Goal: Task Accomplishment & Management: Use online tool/utility

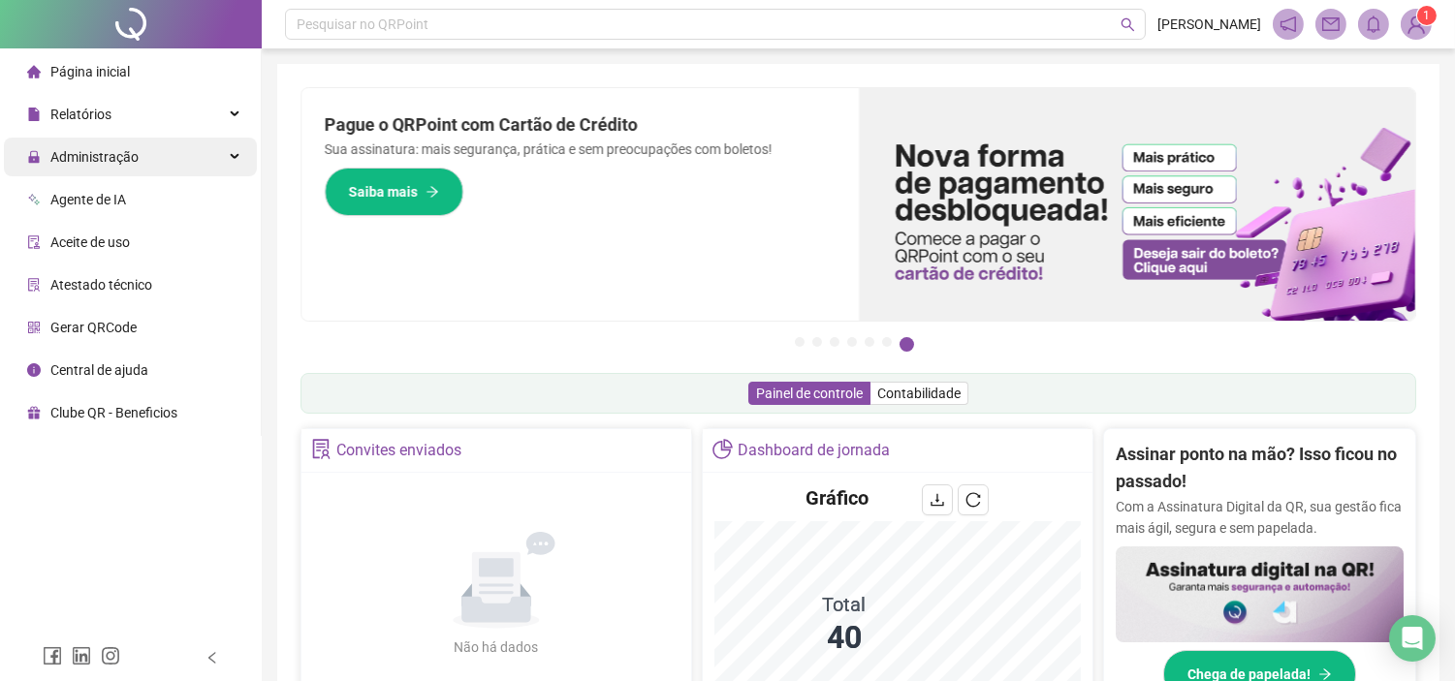
click at [141, 160] on div "Administração" at bounding box center [130, 157] width 253 height 39
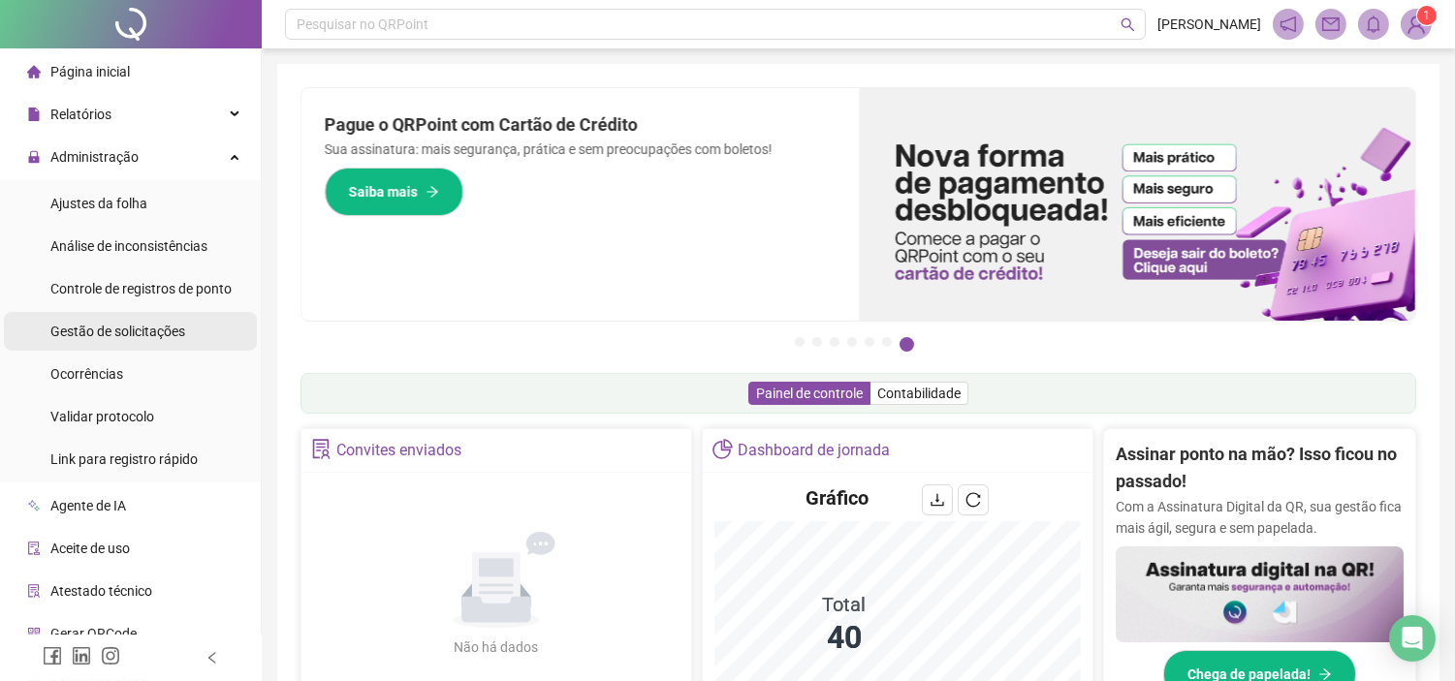
click at [186, 343] on li "Gestão de solicitações" at bounding box center [130, 331] width 253 height 39
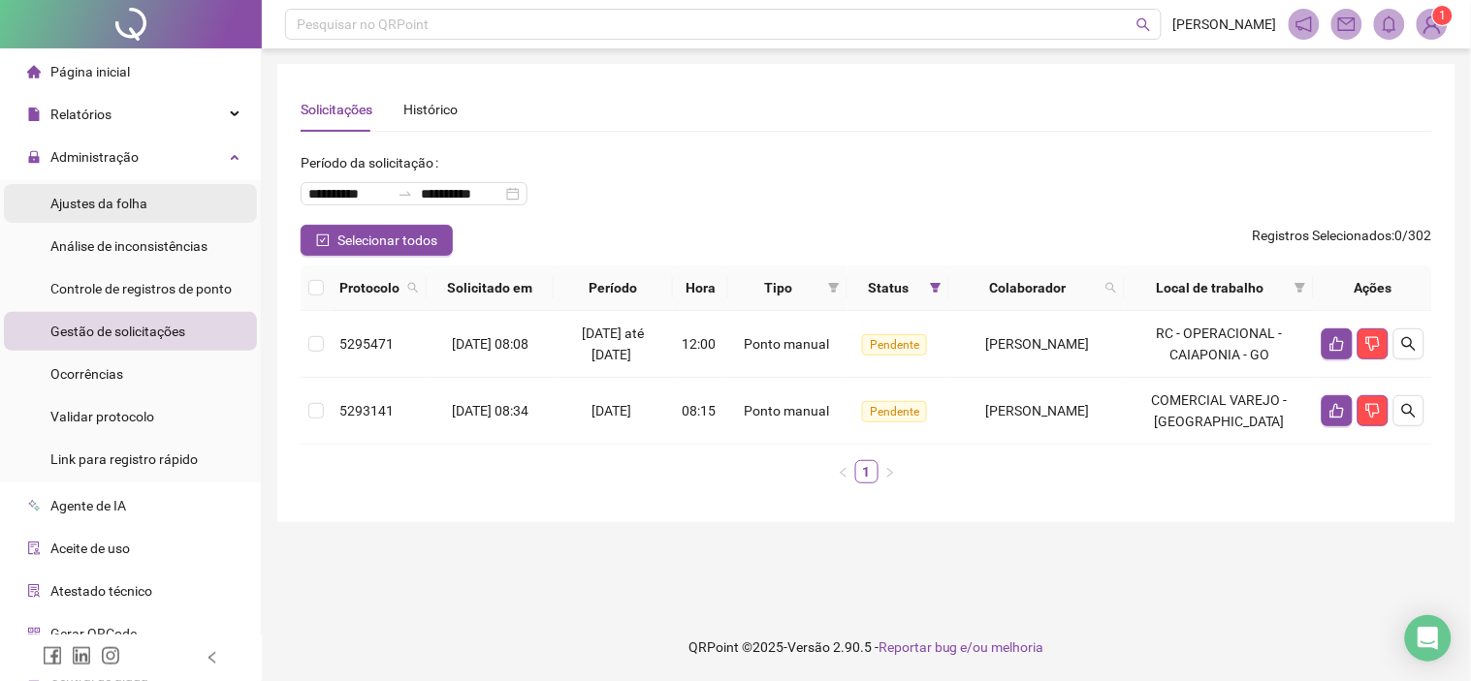
click at [108, 200] on span "Ajustes da folha" at bounding box center [98, 204] width 97 height 16
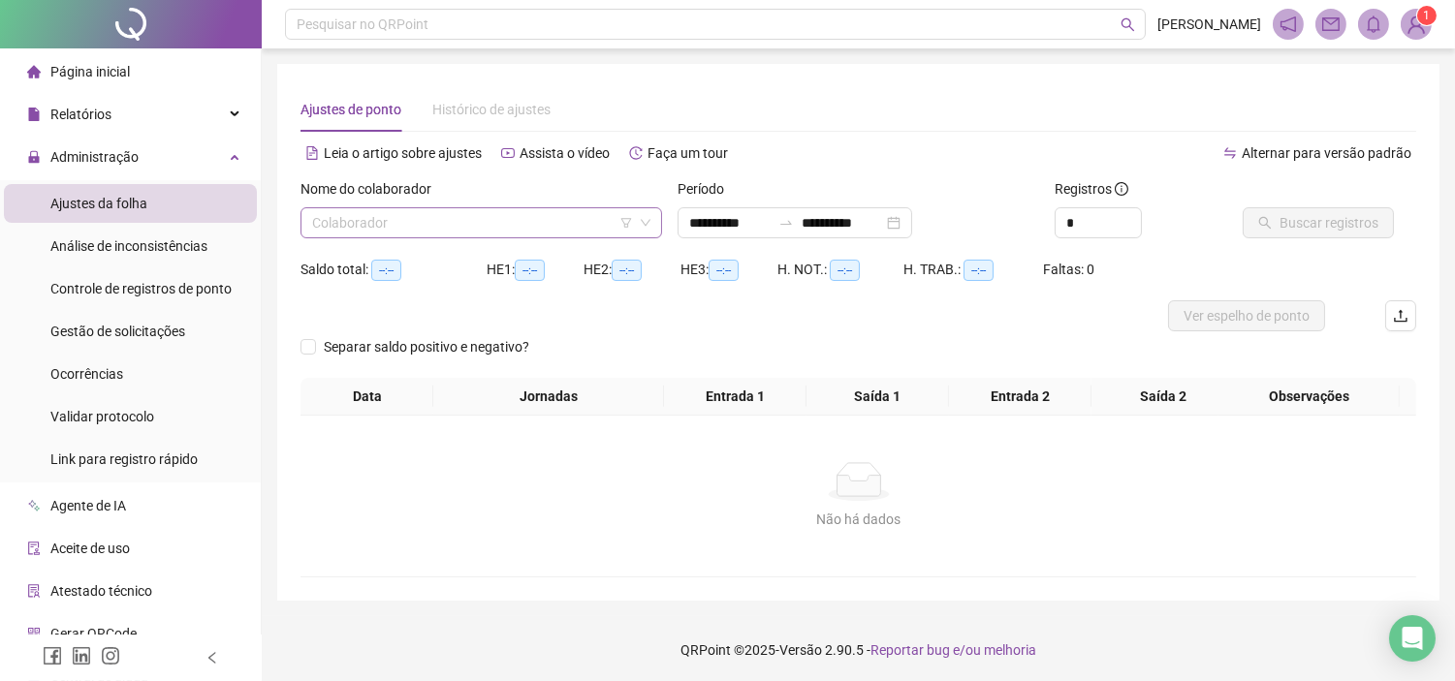
click at [447, 227] on input "search" at bounding box center [472, 222] width 321 height 29
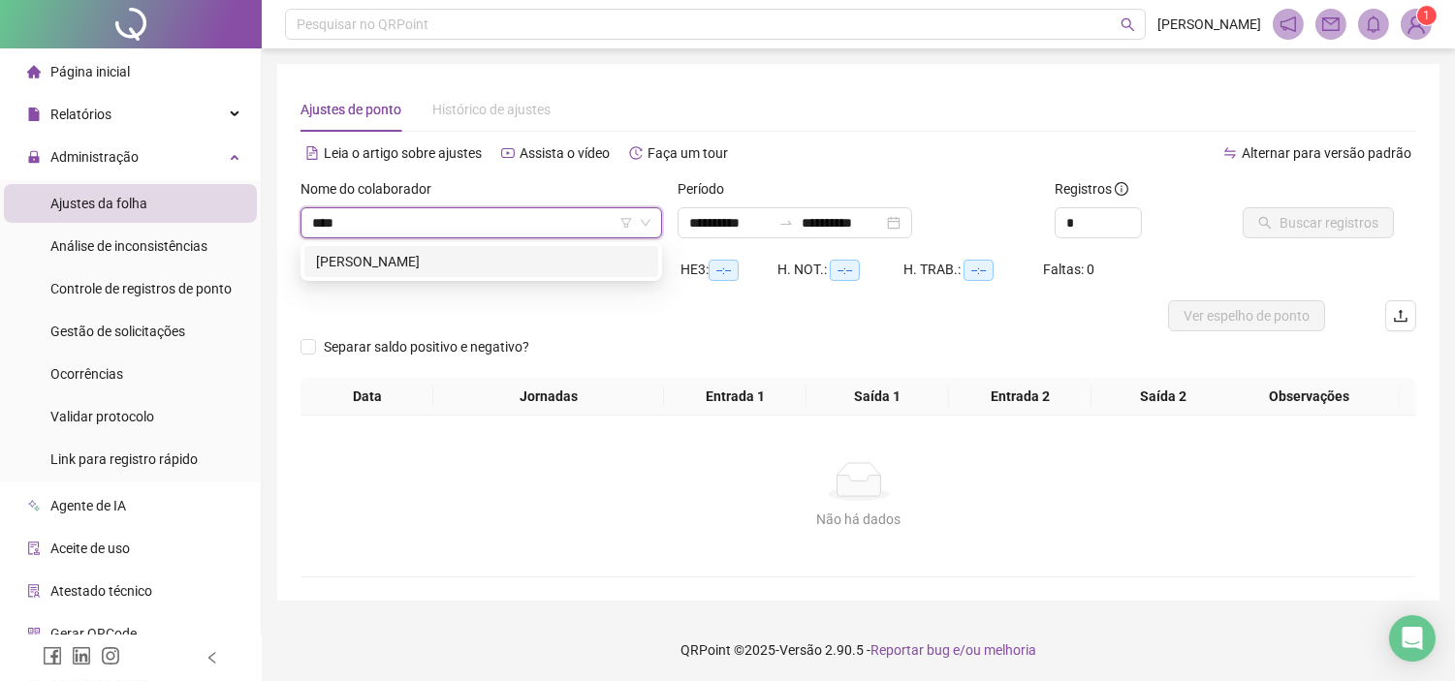
type input "****"
click at [459, 278] on div "214255 [PERSON_NAME]" at bounding box center [482, 261] width 362 height 39
click at [523, 269] on div "[PERSON_NAME]" at bounding box center [481, 261] width 331 height 21
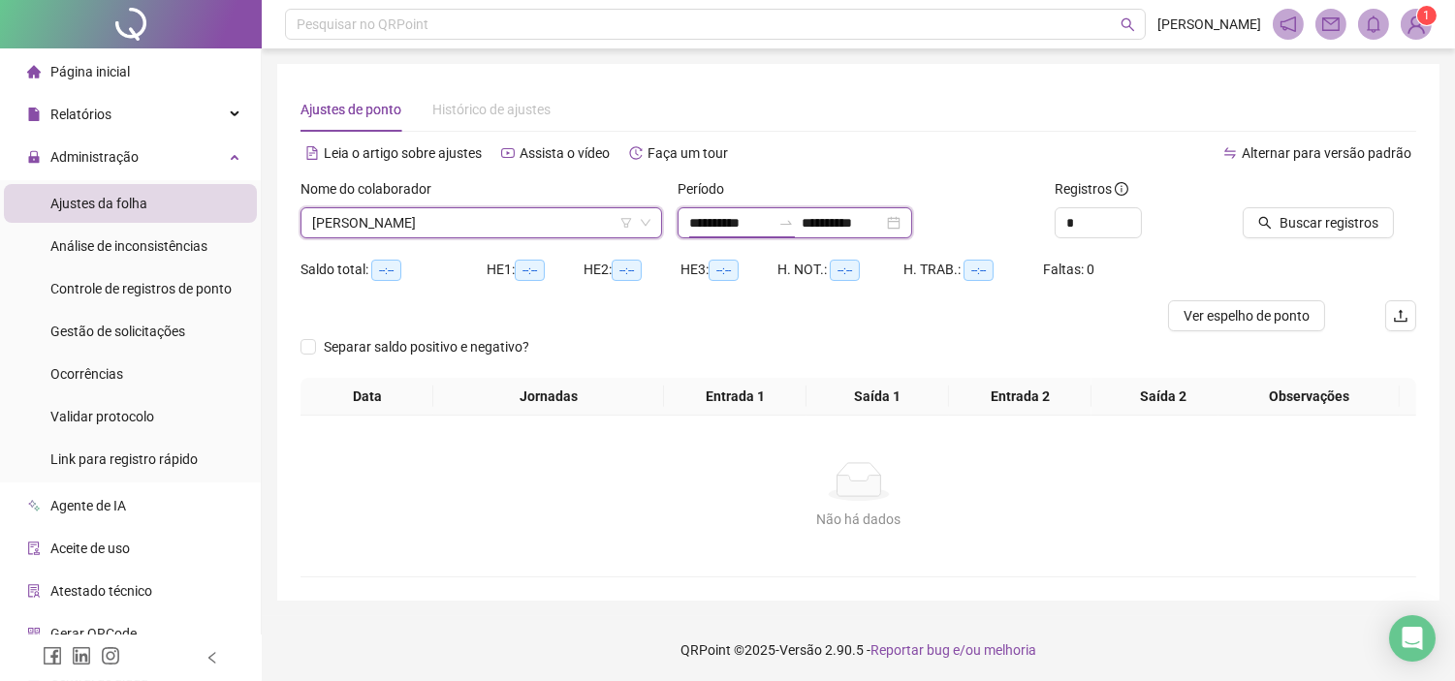
click at [730, 220] on input "**********" at bounding box center [729, 222] width 81 height 21
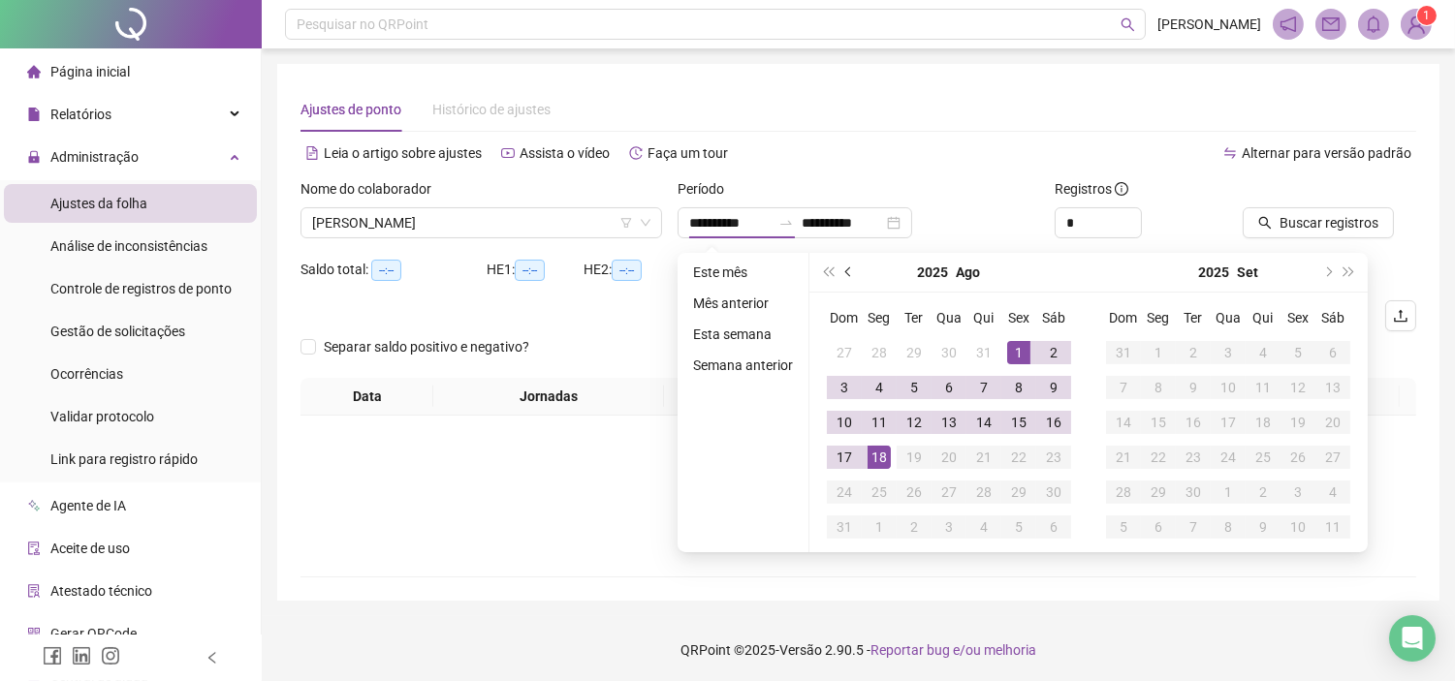
click at [845, 269] on span "prev-year" at bounding box center [850, 273] width 10 height 10
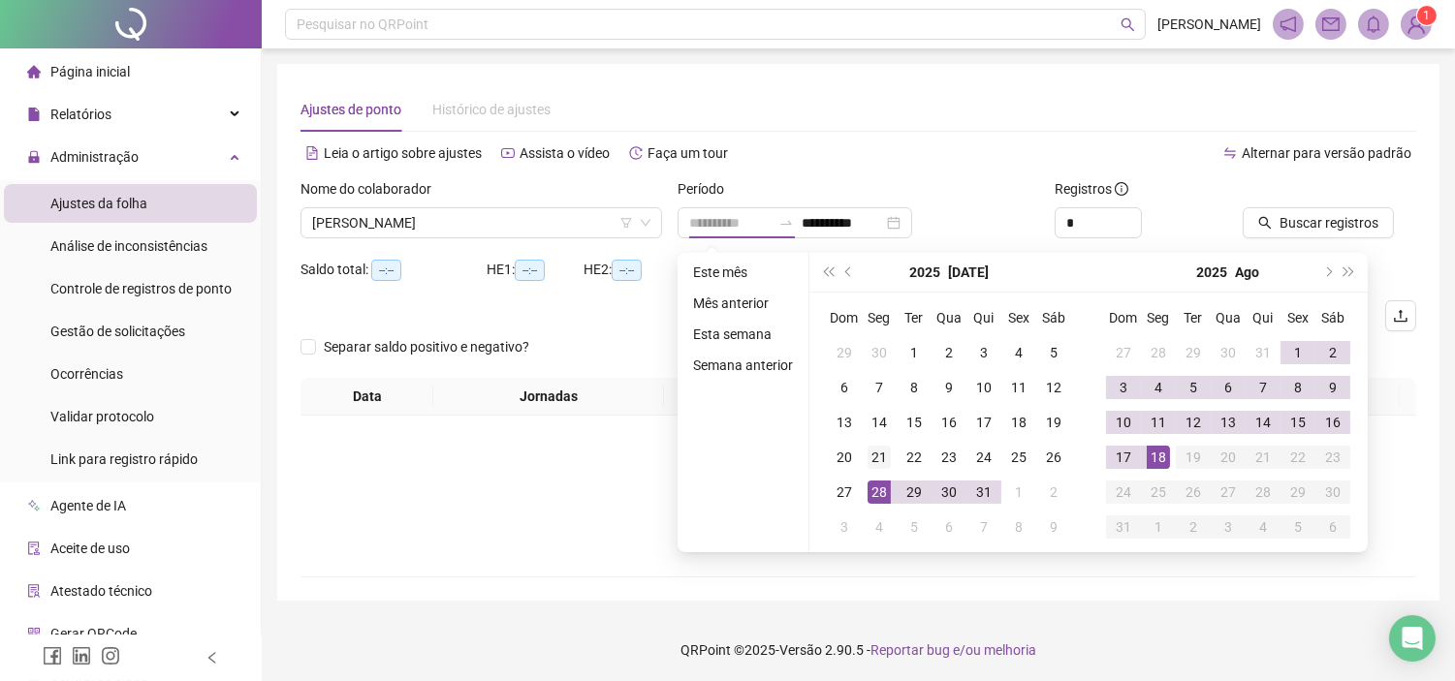
type input "**********"
click at [877, 456] on div "21" at bounding box center [879, 457] width 23 height 23
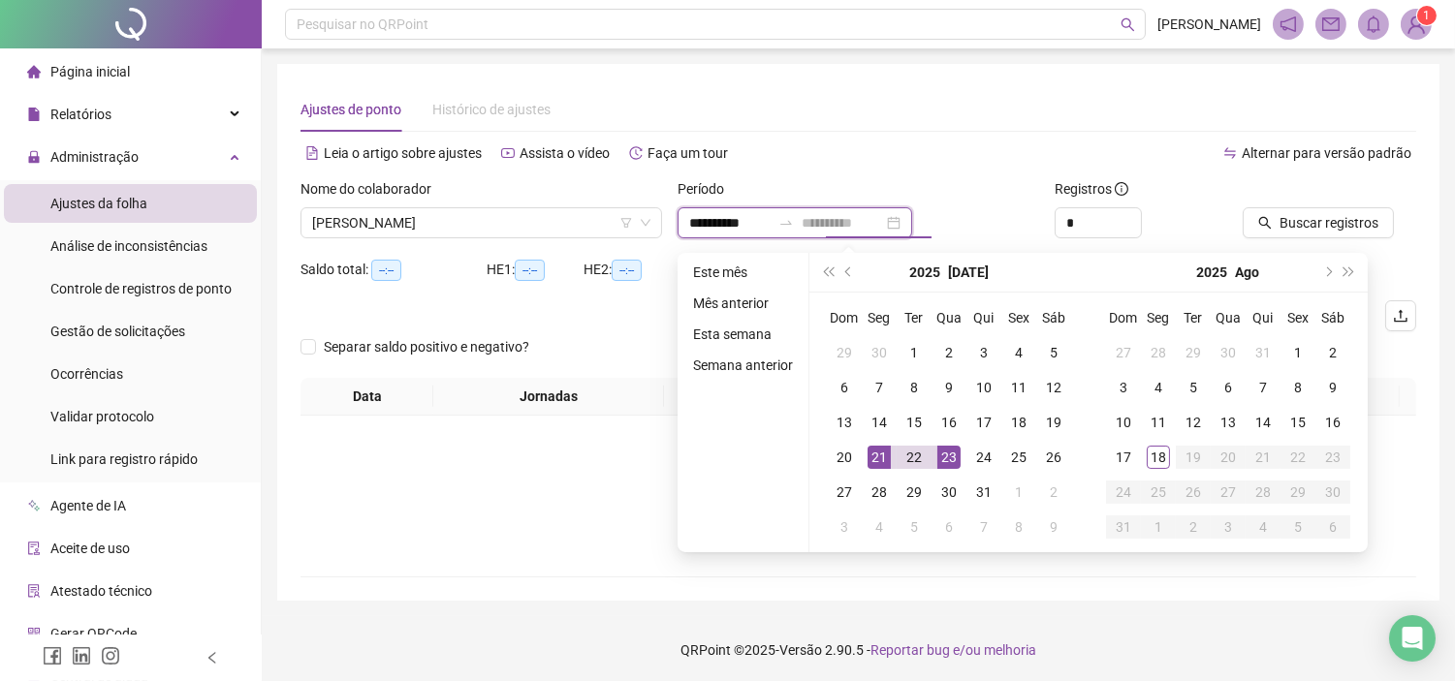
type input "**********"
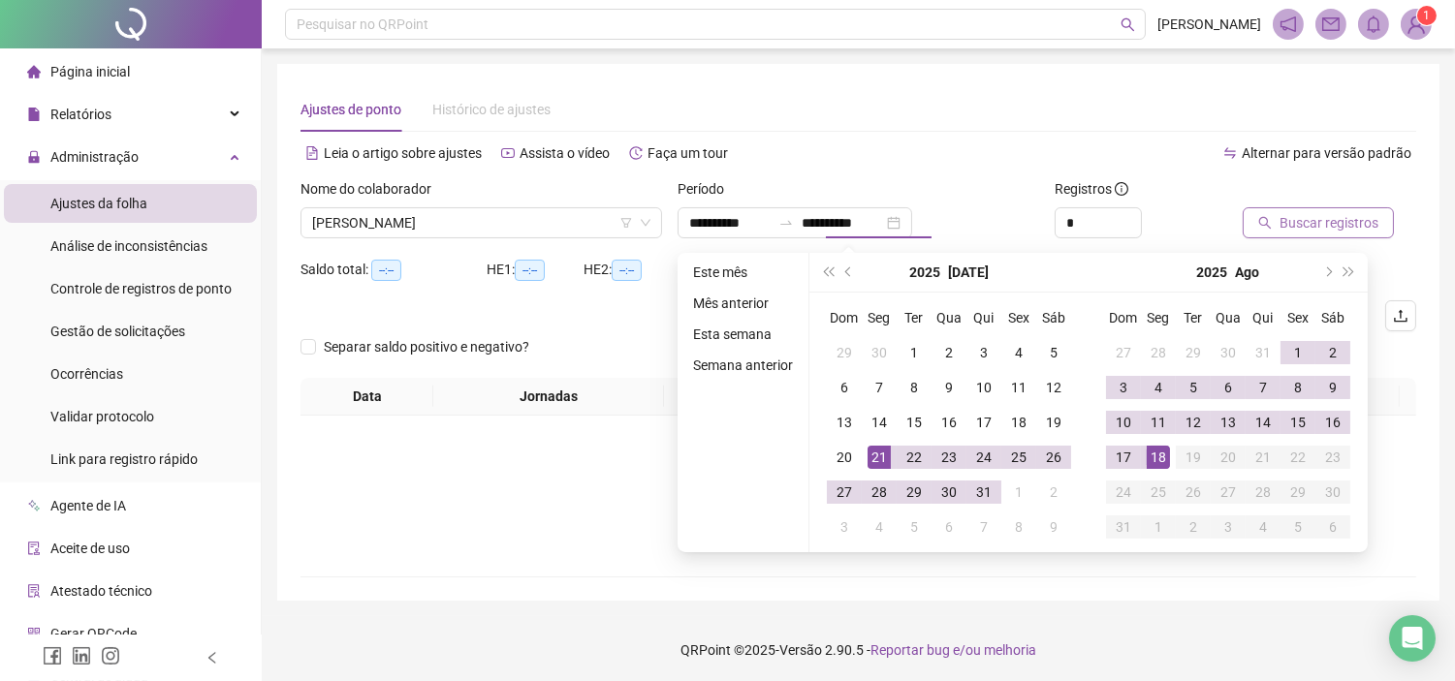
click at [1353, 227] on span "Buscar registros" at bounding box center [1329, 222] width 99 height 21
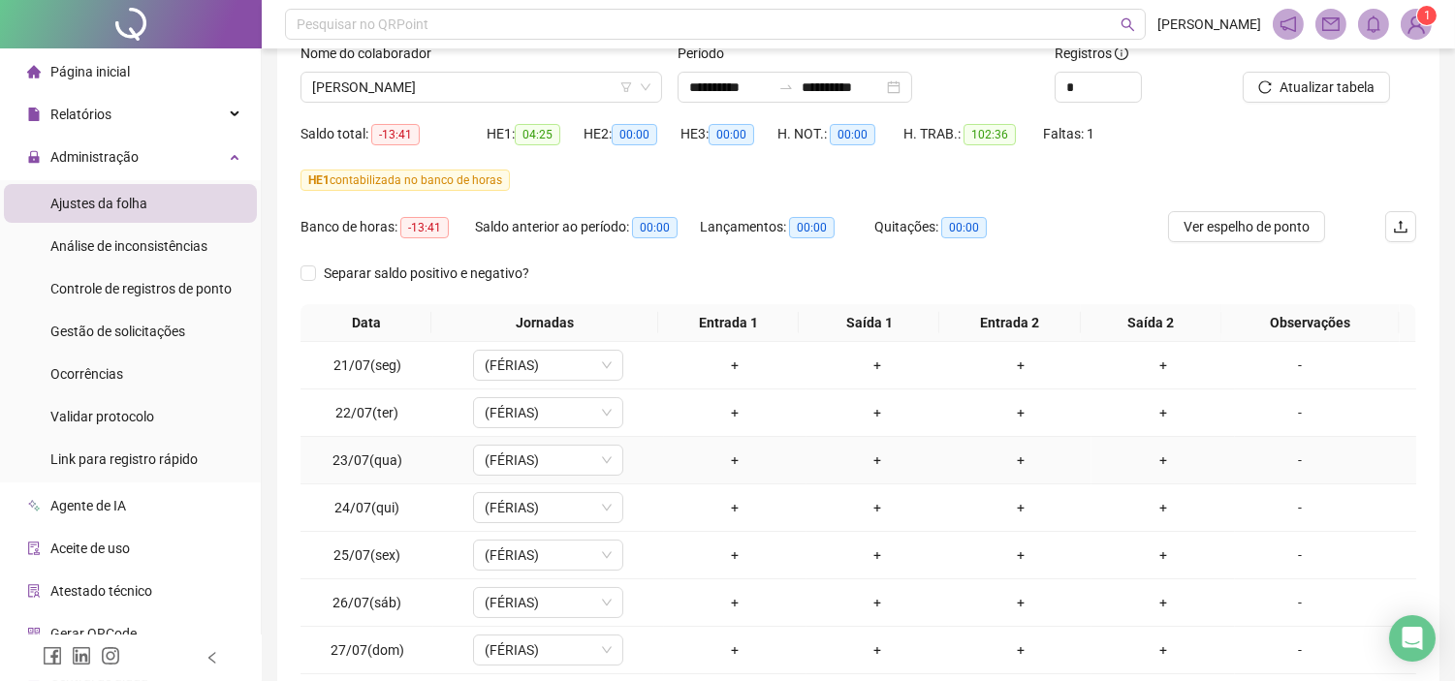
scroll to position [289, 0]
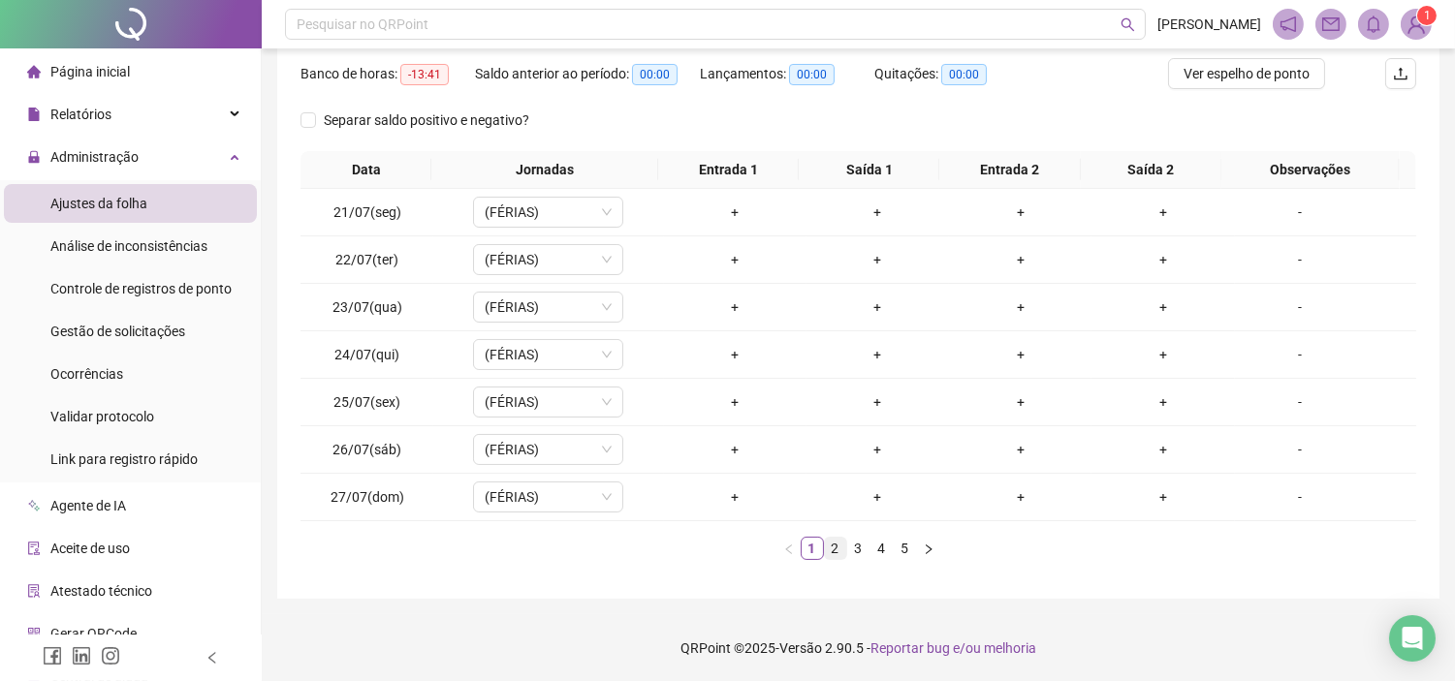
click at [834, 553] on link "2" at bounding box center [835, 548] width 21 height 21
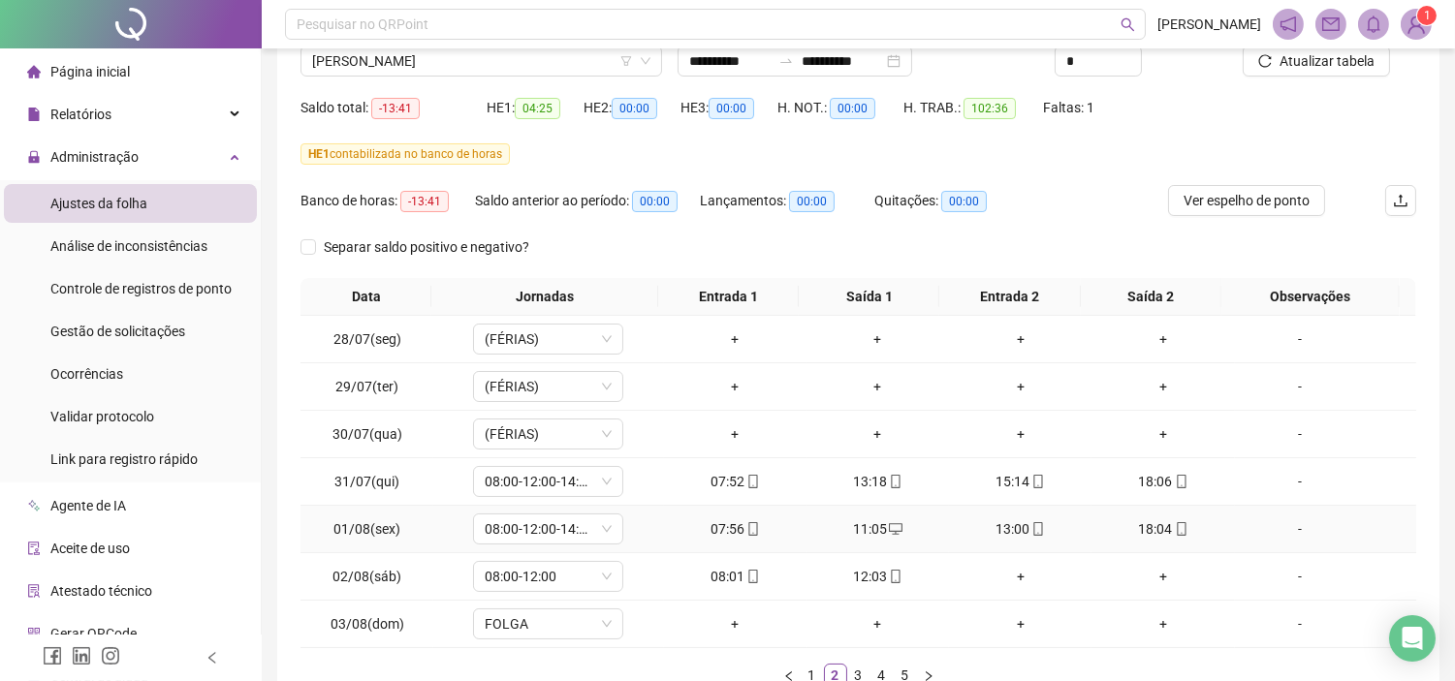
scroll to position [0, 0]
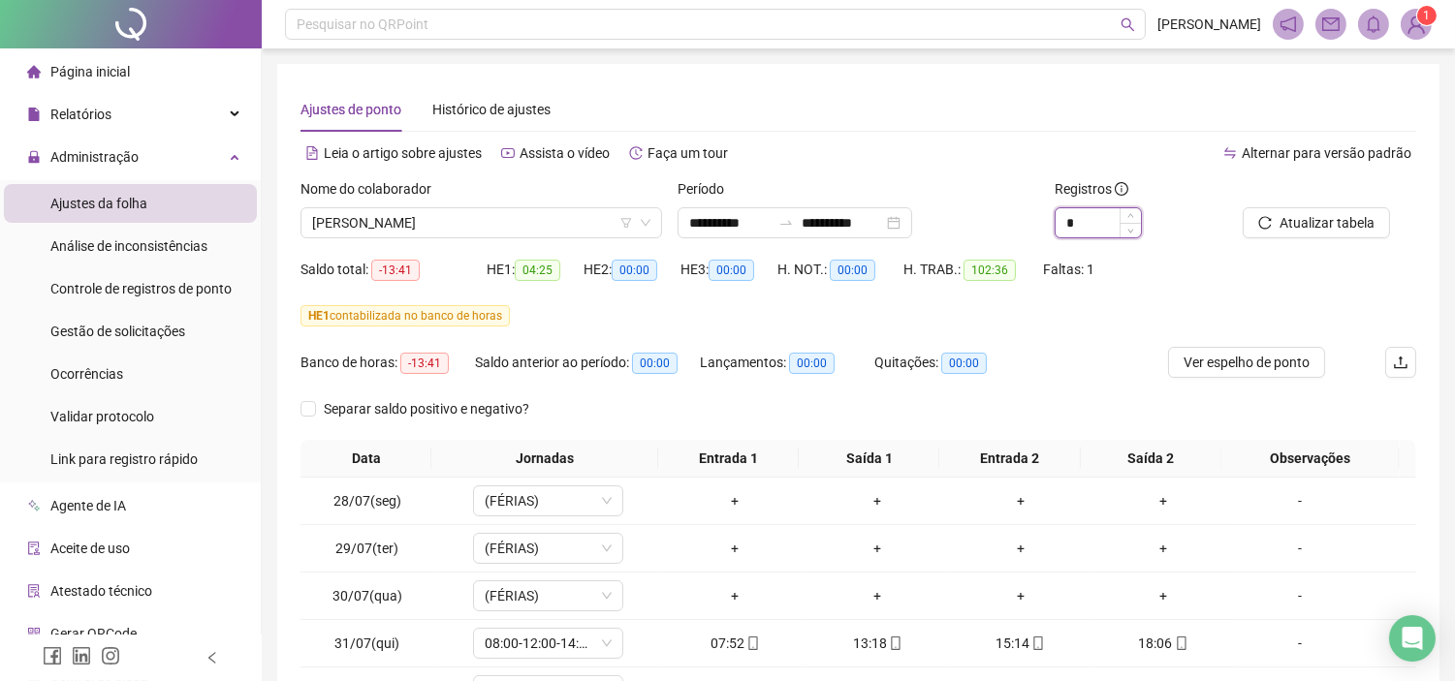
click at [1115, 220] on input "*" at bounding box center [1098, 222] width 85 height 29
click at [1129, 216] on icon "up" at bounding box center [1130, 217] width 6 height 4
type input "*"
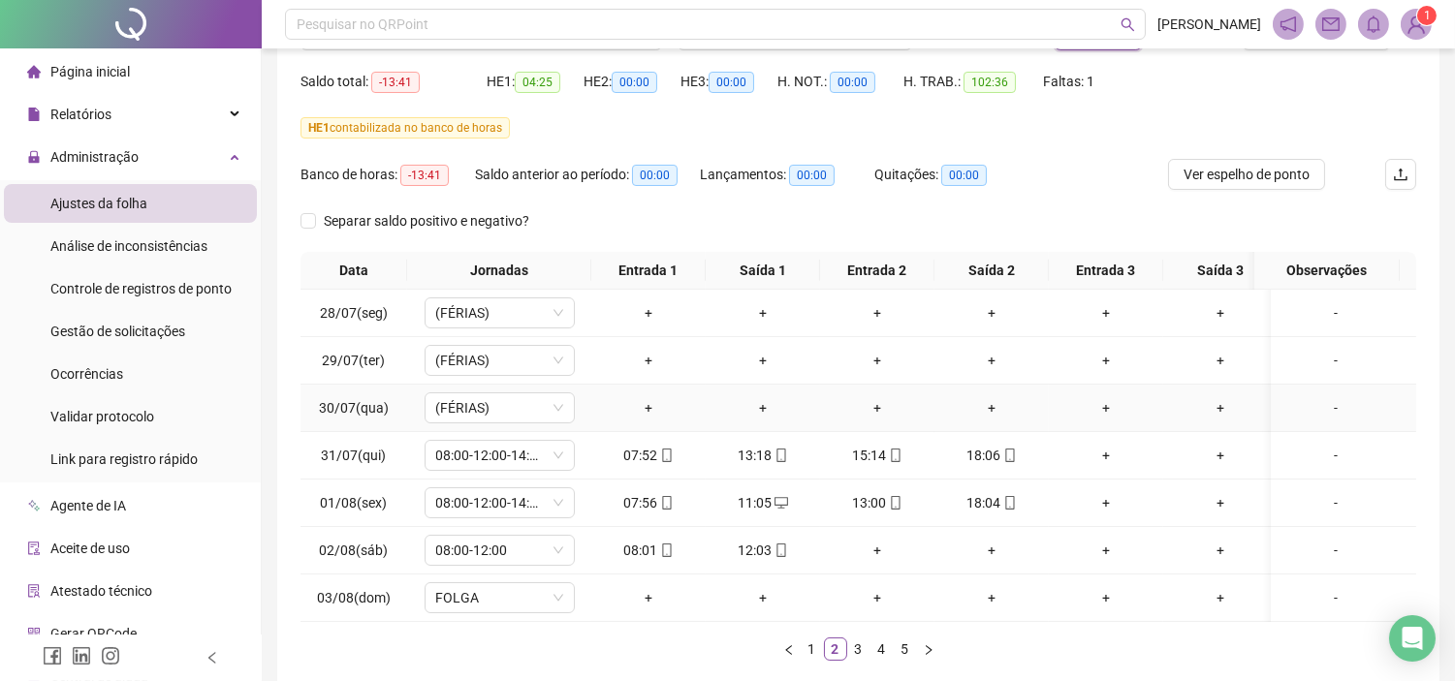
scroll to position [305, 0]
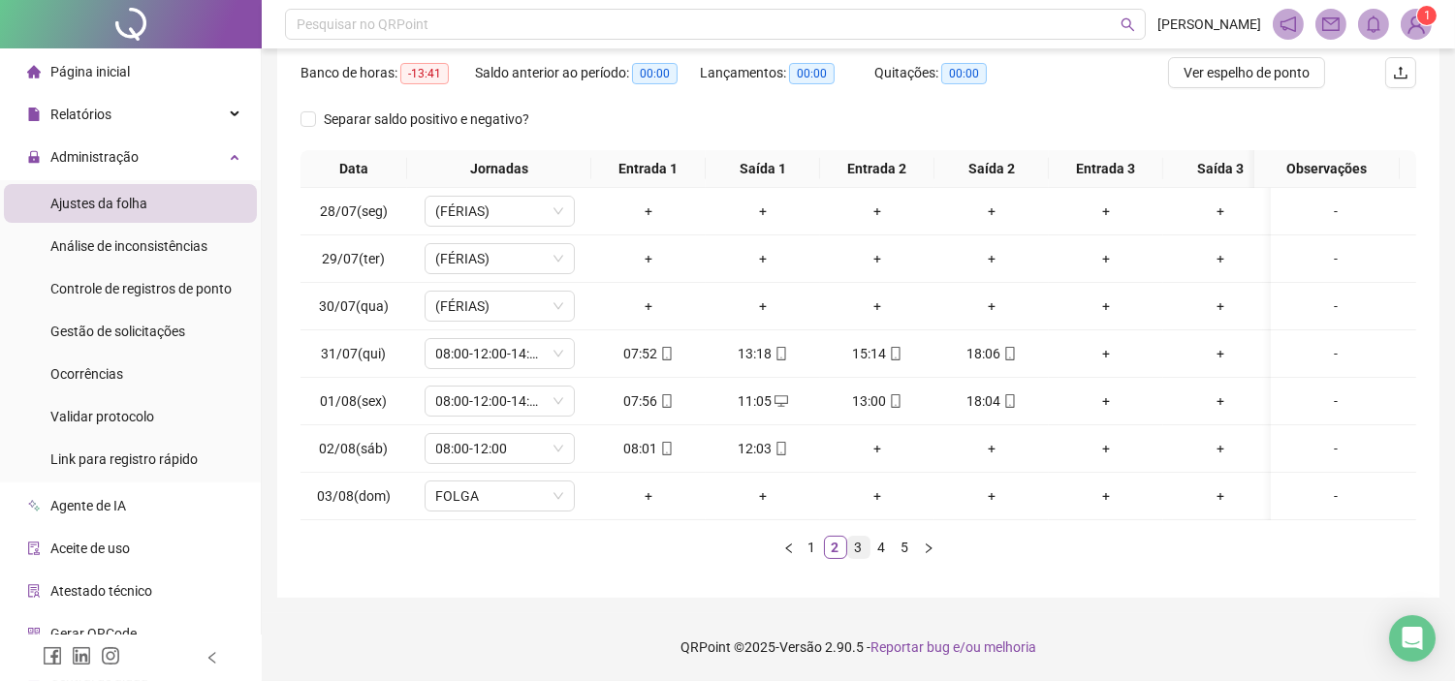
click at [855, 541] on link "3" at bounding box center [858, 547] width 21 height 21
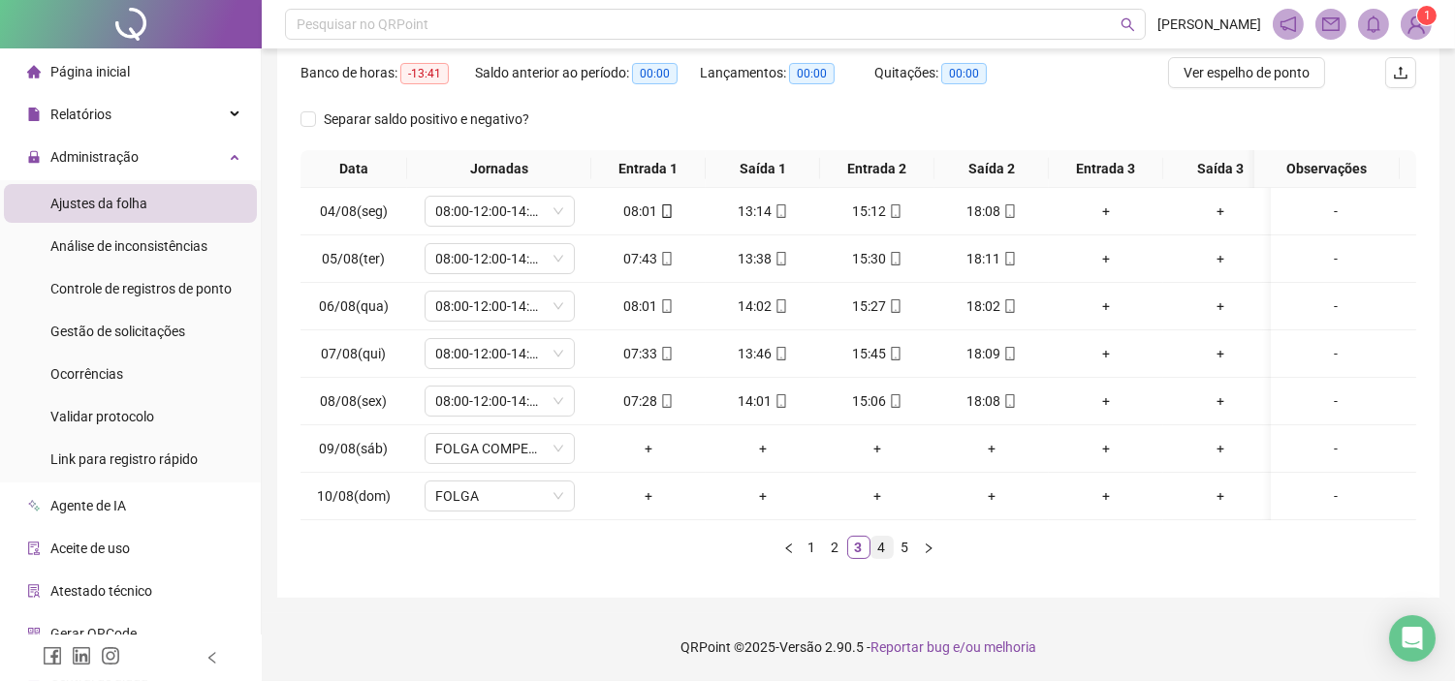
click at [880, 549] on link "4" at bounding box center [881, 547] width 21 height 21
click at [899, 550] on link "5" at bounding box center [905, 547] width 21 height 21
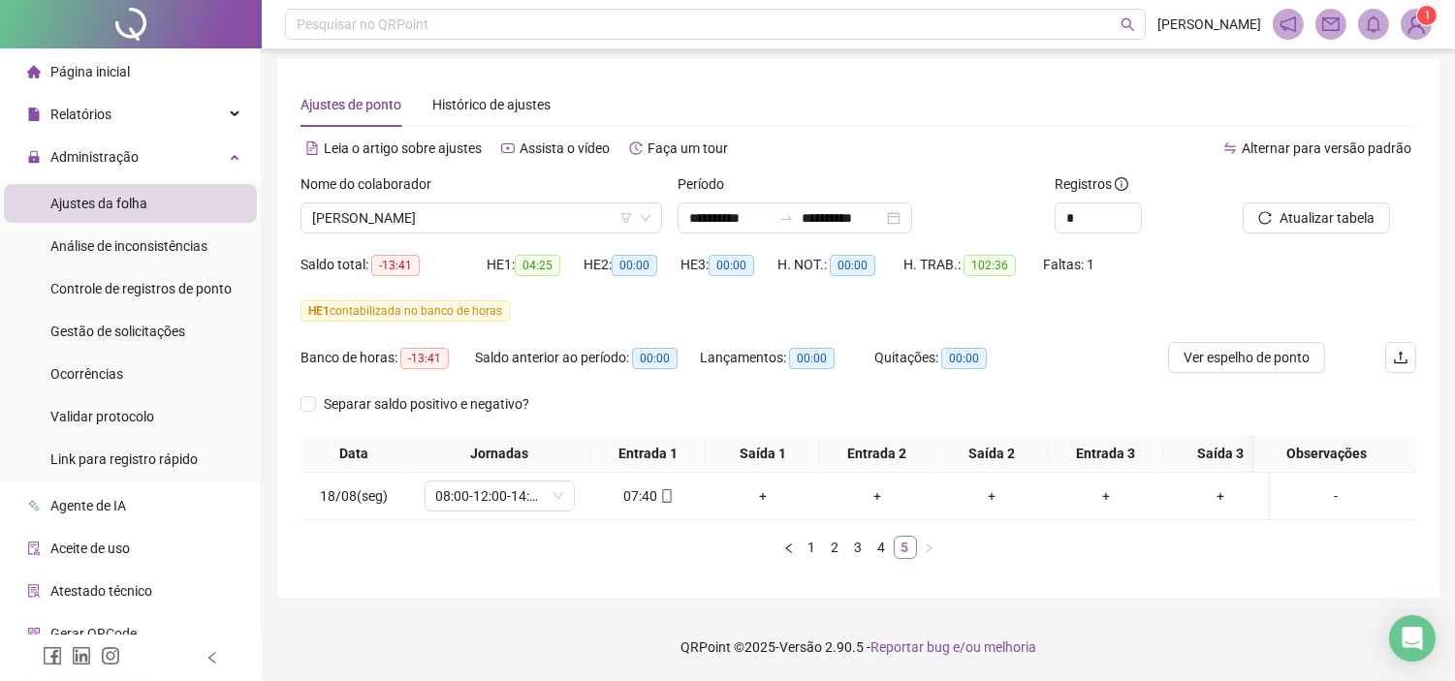
scroll to position [20, 0]
click at [574, 207] on span "[PERSON_NAME]" at bounding box center [481, 218] width 338 height 29
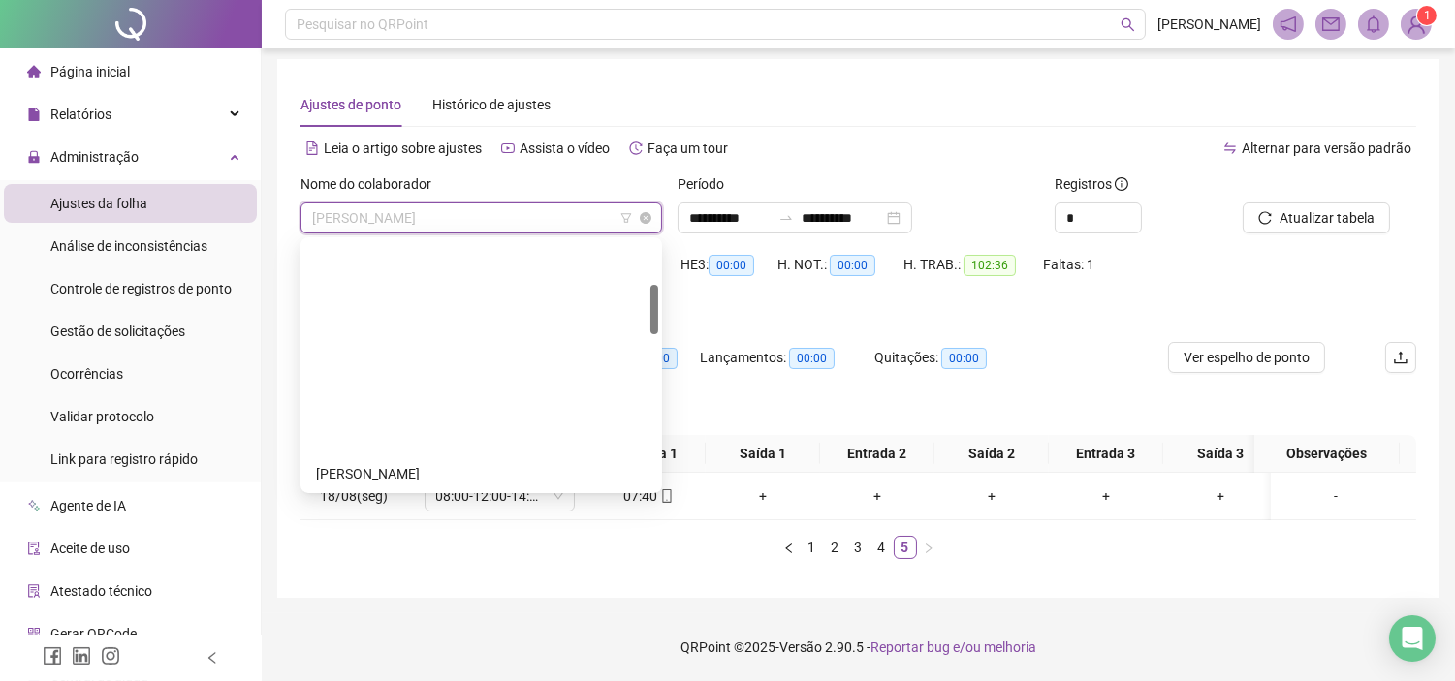
scroll to position [217, 0]
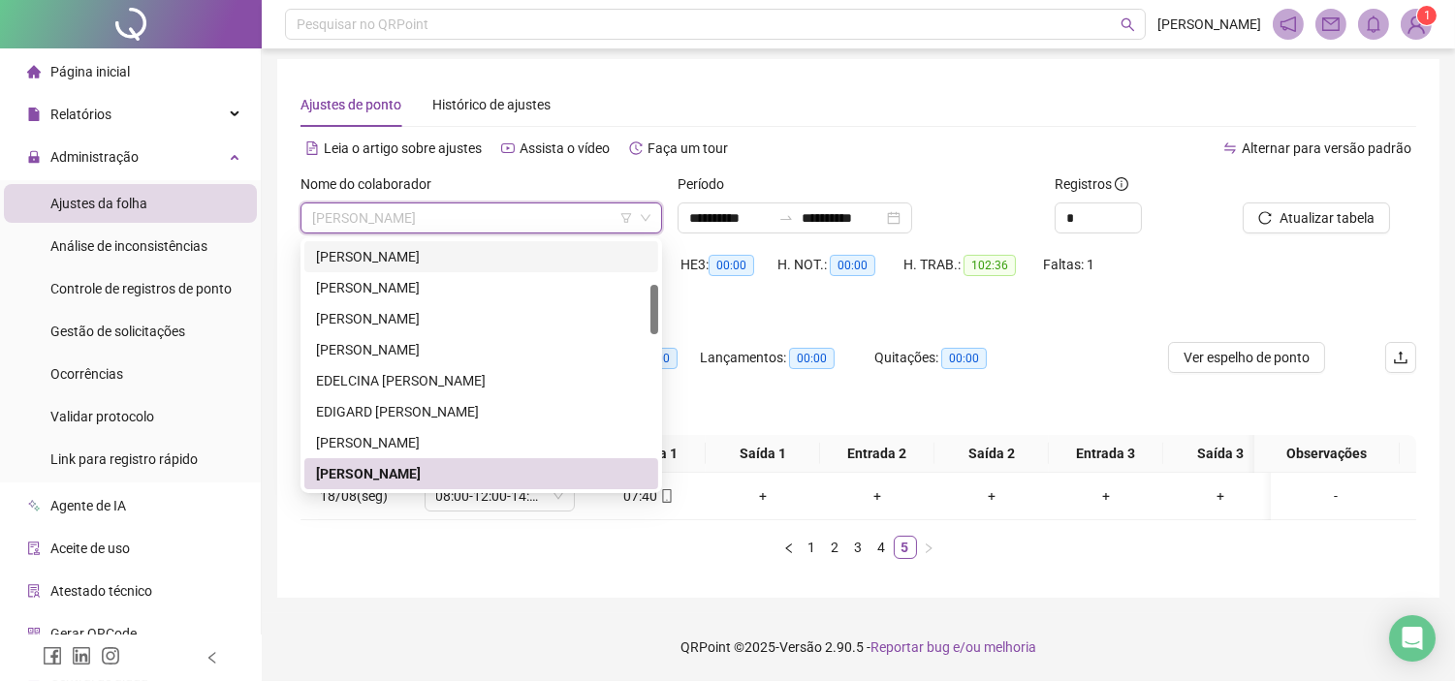
click at [459, 246] on div "[PERSON_NAME]" at bounding box center [481, 256] width 331 height 21
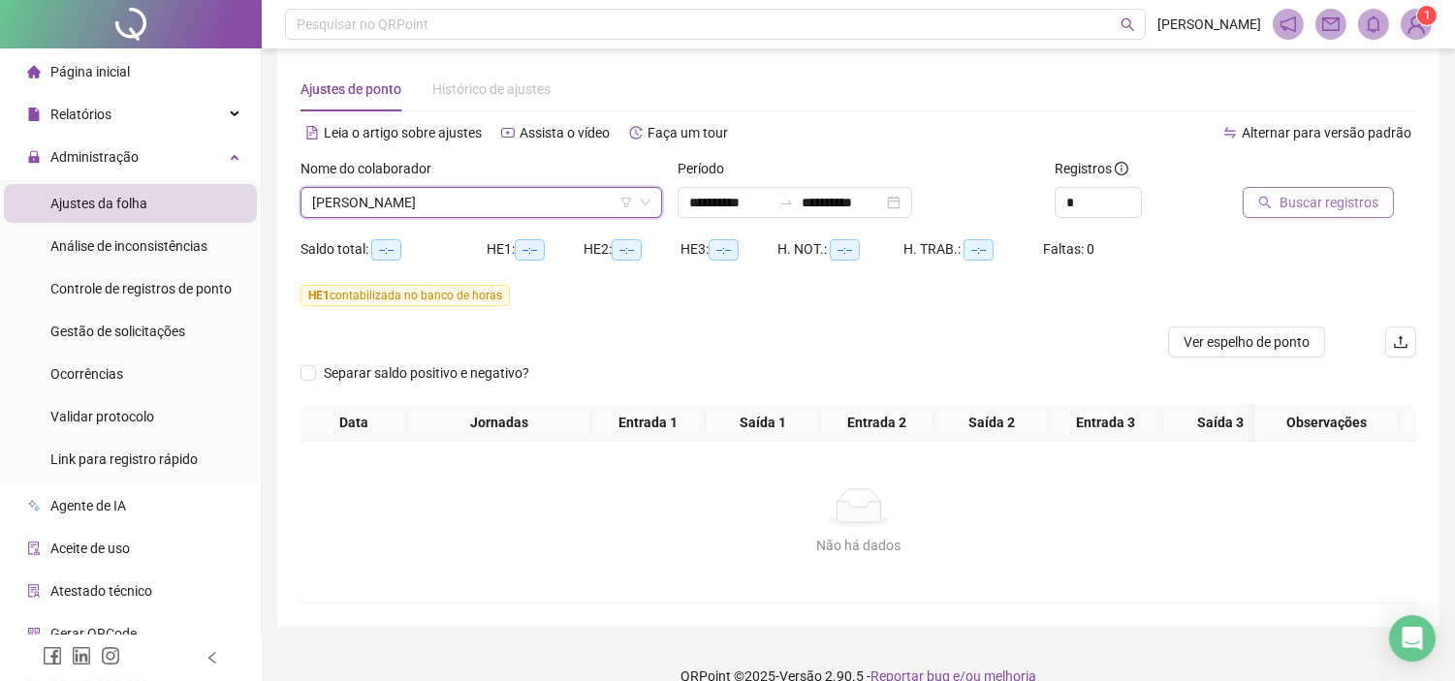
click at [1316, 202] on span "Buscar registros" at bounding box center [1329, 202] width 99 height 21
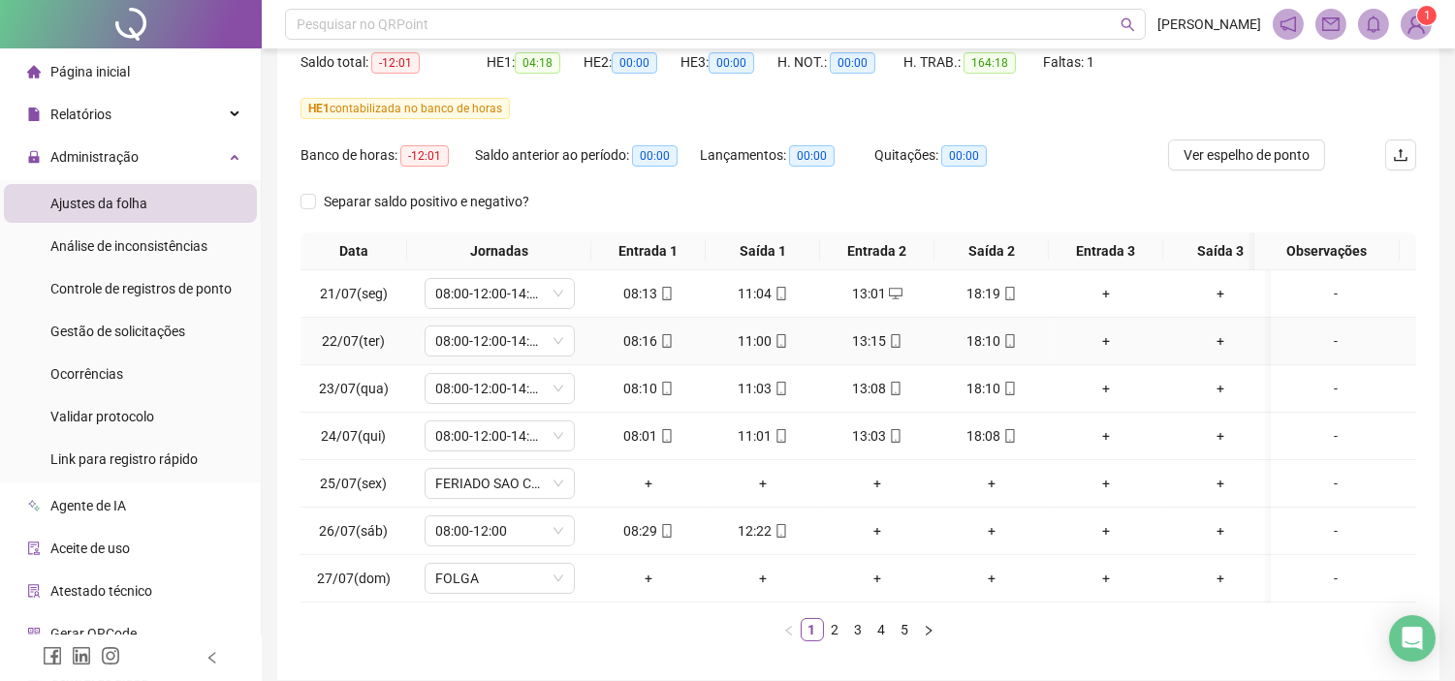
scroll to position [305, 0]
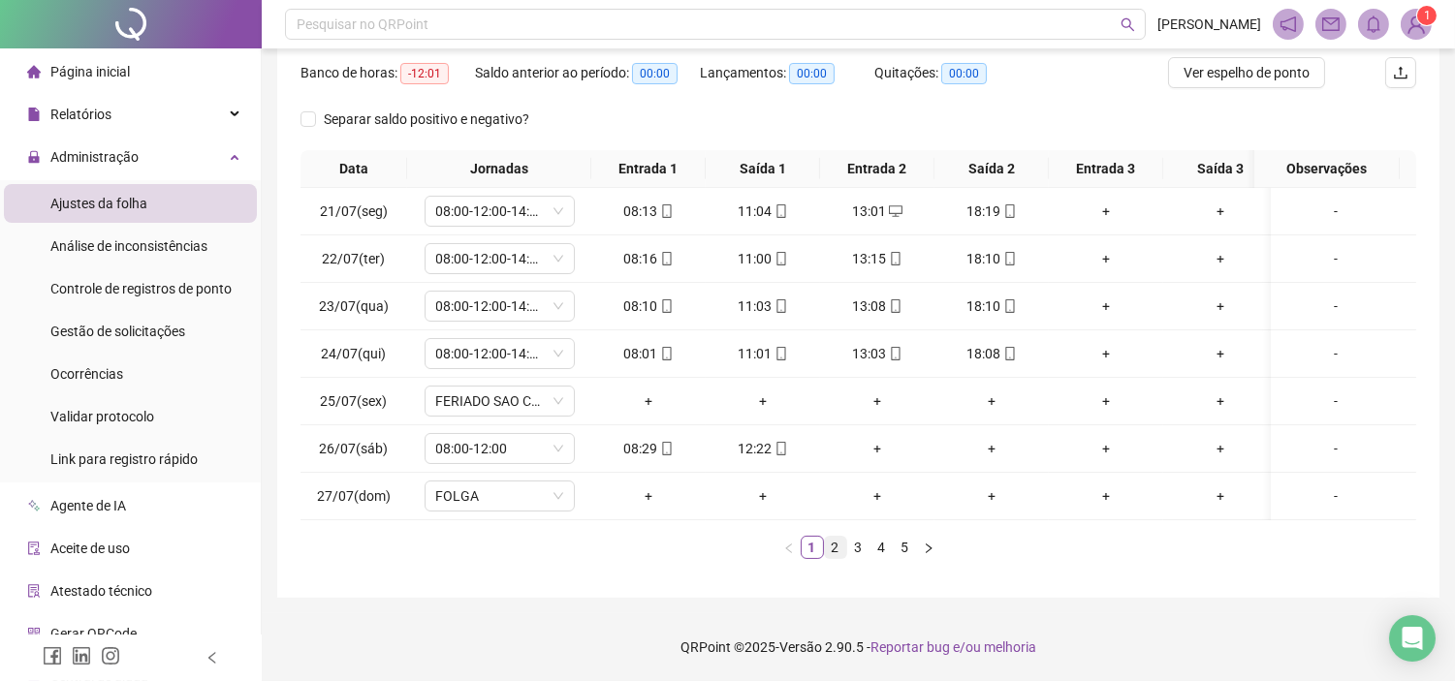
click at [835, 550] on link "2" at bounding box center [835, 547] width 21 height 21
click at [905, 548] on link "5" at bounding box center [905, 547] width 21 height 21
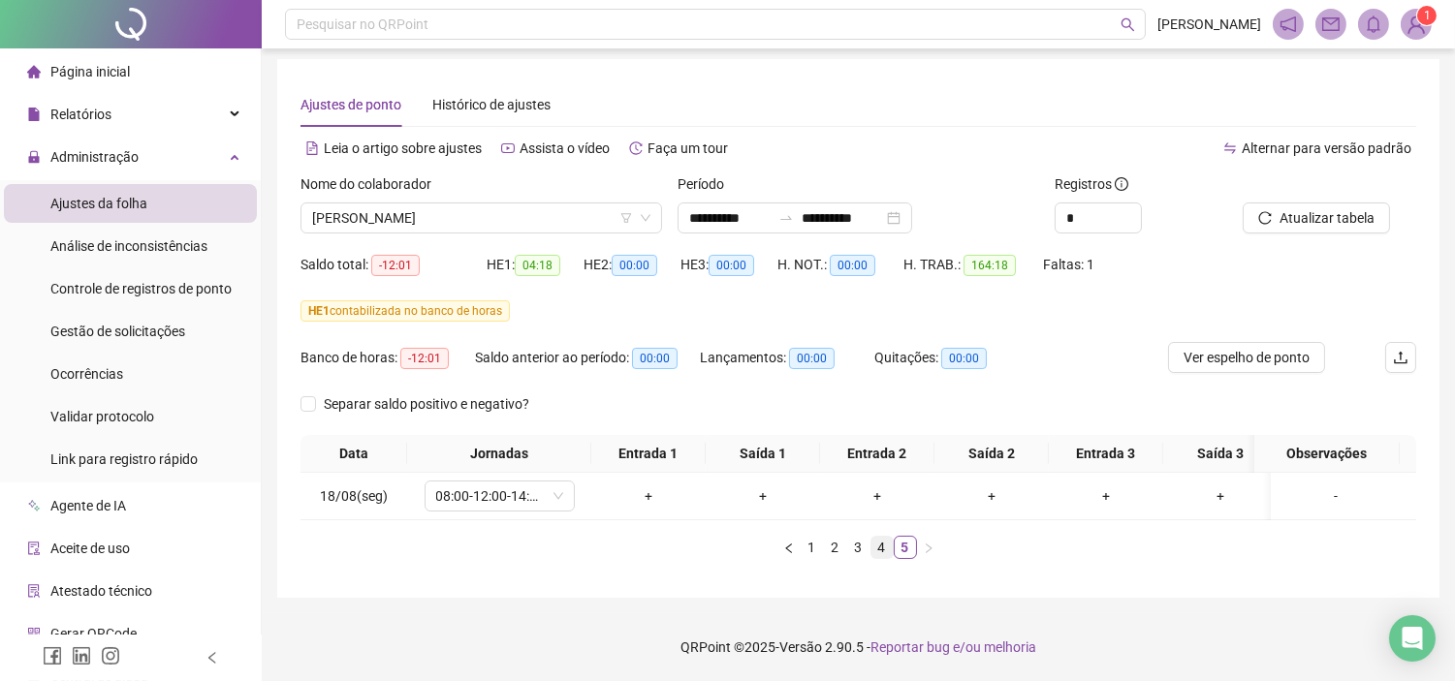
click at [882, 549] on link "4" at bounding box center [881, 547] width 21 height 21
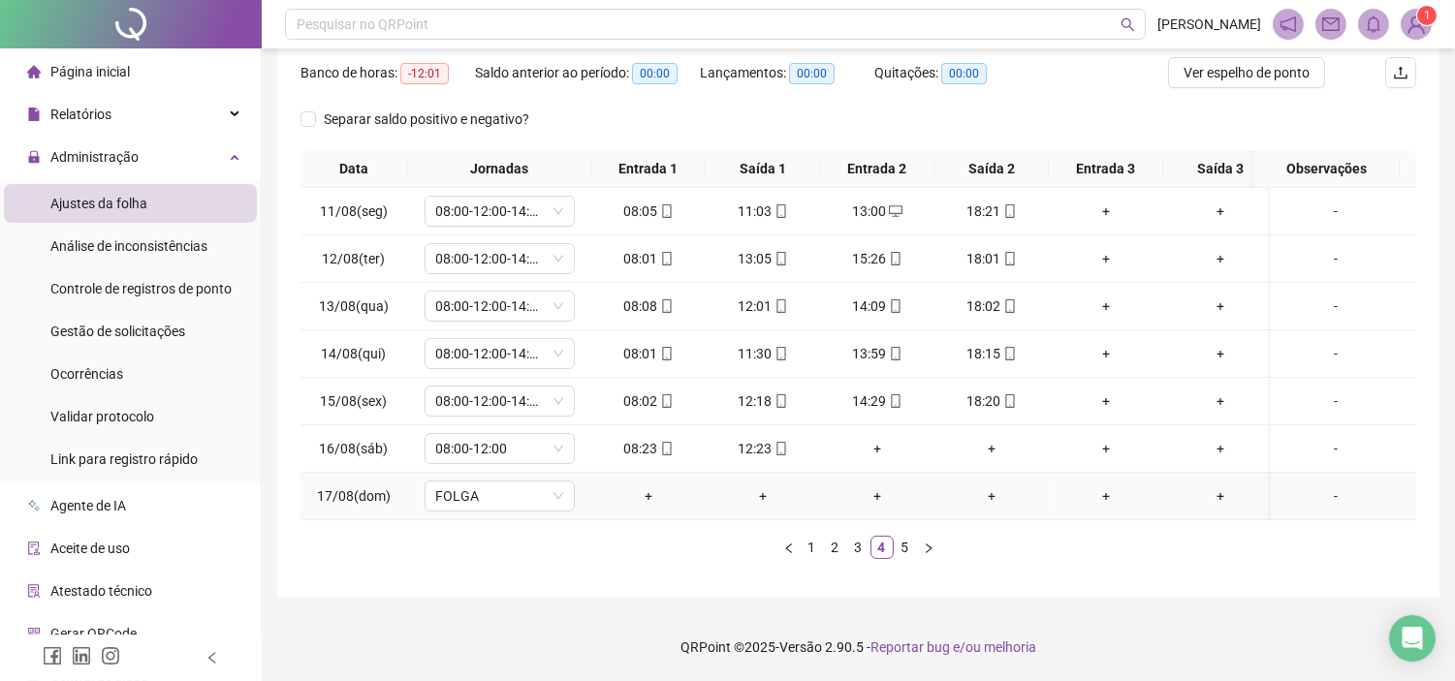
scroll to position [305, 0]
click at [855, 550] on link "3" at bounding box center [858, 547] width 21 height 21
